Goal: Contribute content: Add original content to the website for others to see

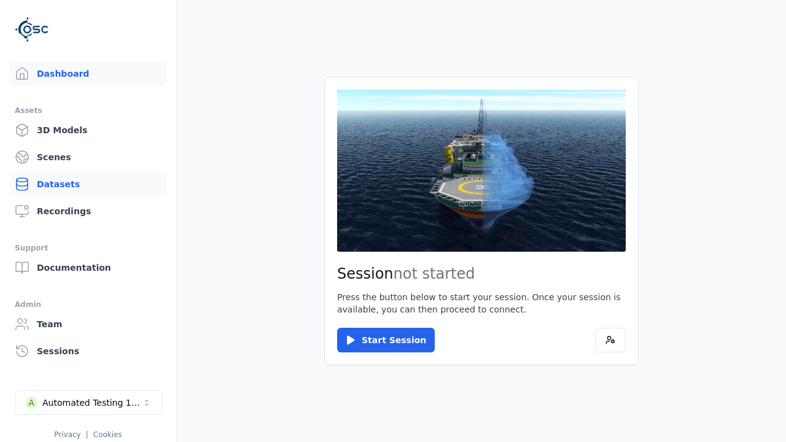
click at [88, 184] on link "Datasets" at bounding box center [88, 184] width 157 height 25
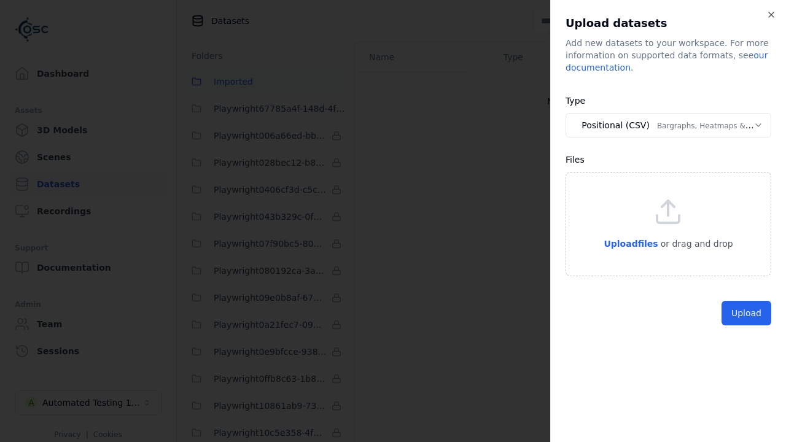
click at [668, 125] on button "Positional (CSV) Bargraphs, Heatmaps & Pins" at bounding box center [669, 125] width 206 height 25
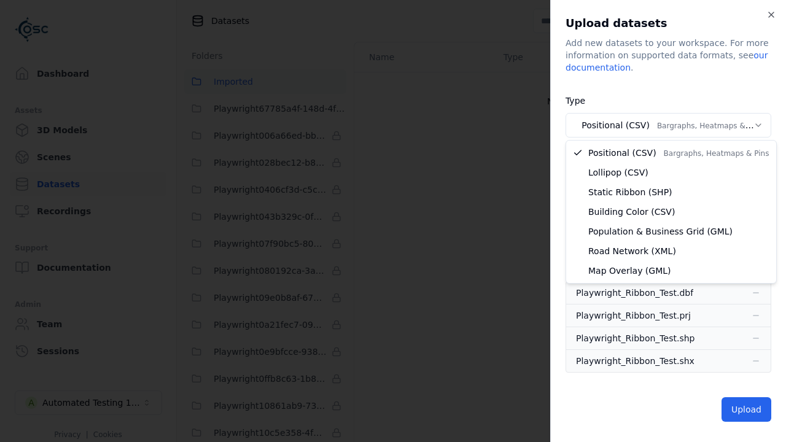
select select "*****"
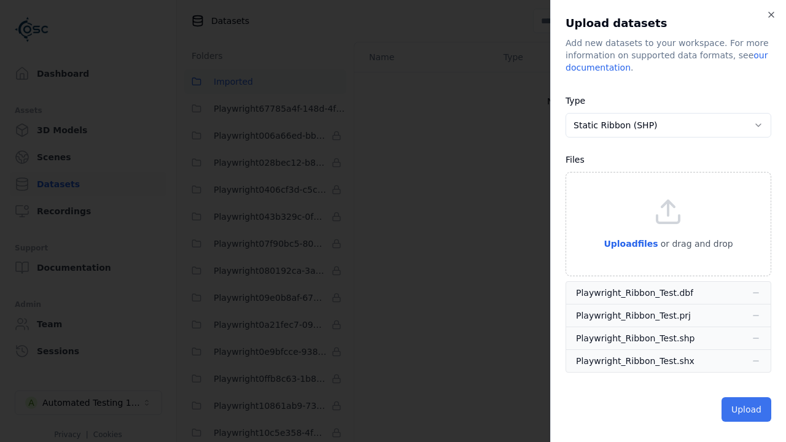
click at [747, 408] on button "Upload" at bounding box center [747, 409] width 50 height 25
